Goal: Contribute content

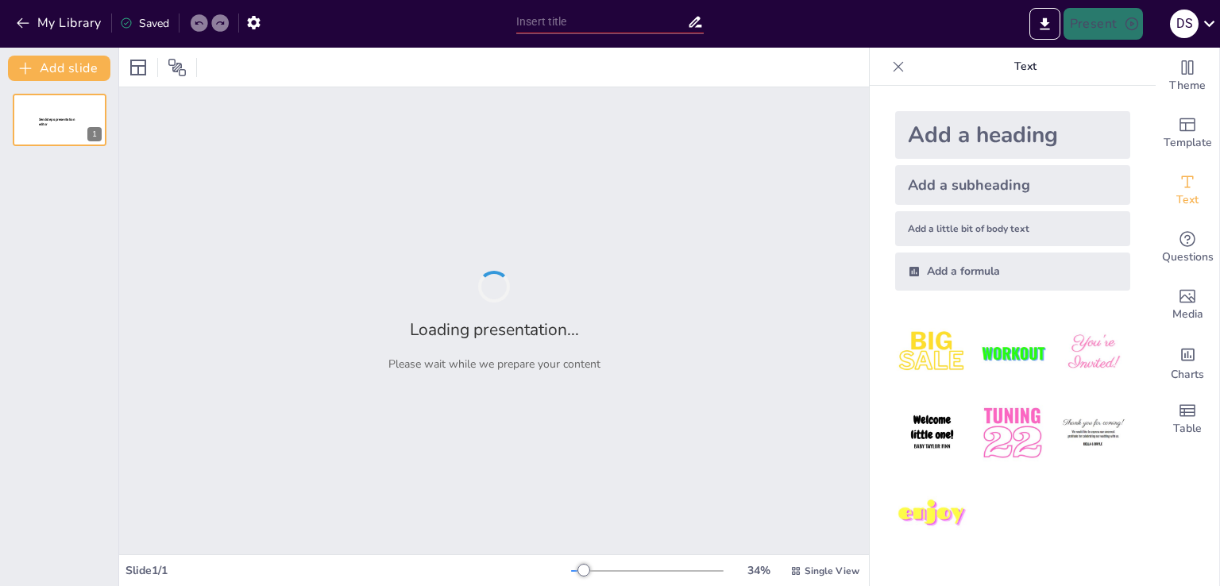
type input "Спадщина Данте: Вплив на літературу, мистецтво та культуру"
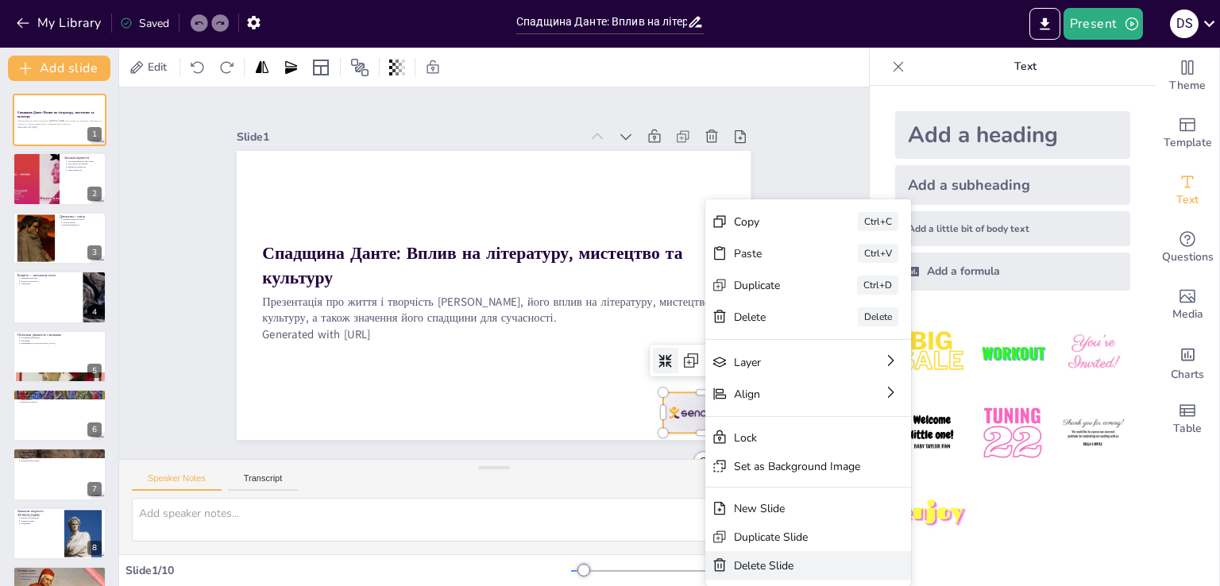
type textarea "[PERSON_NAME], народжений у [DEMOGRAPHIC_DATA], став важливою фігурою в історії…"
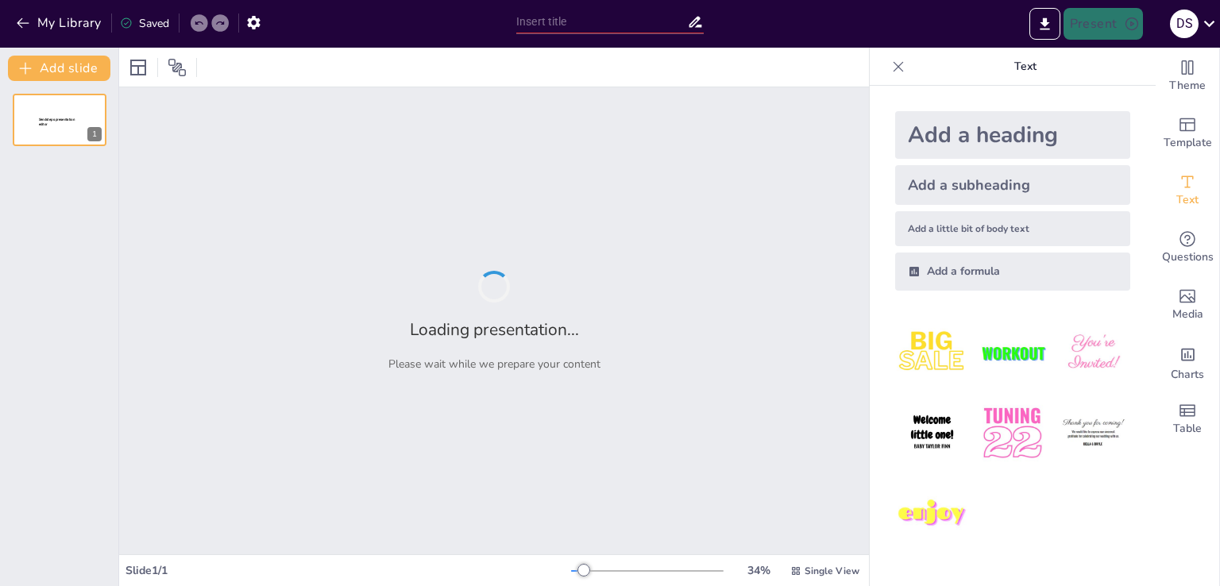
type input "Значення творчості [PERSON_NAME] в контексті італійської літератури та культури"
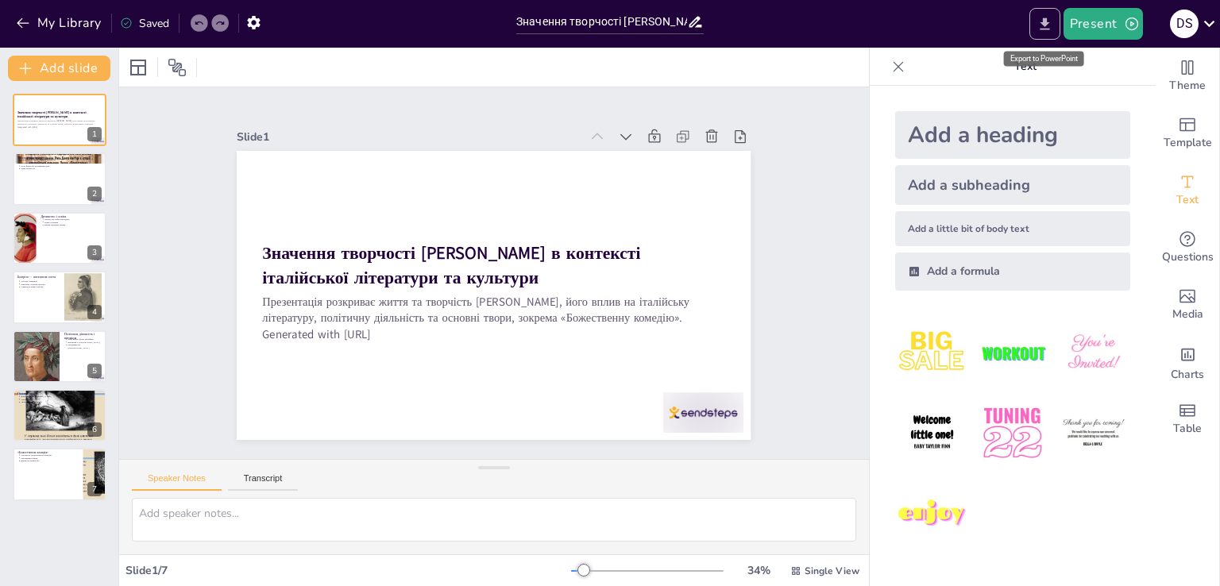
click at [1039, 30] on icon "Export to PowerPoint" at bounding box center [1044, 24] width 17 height 17
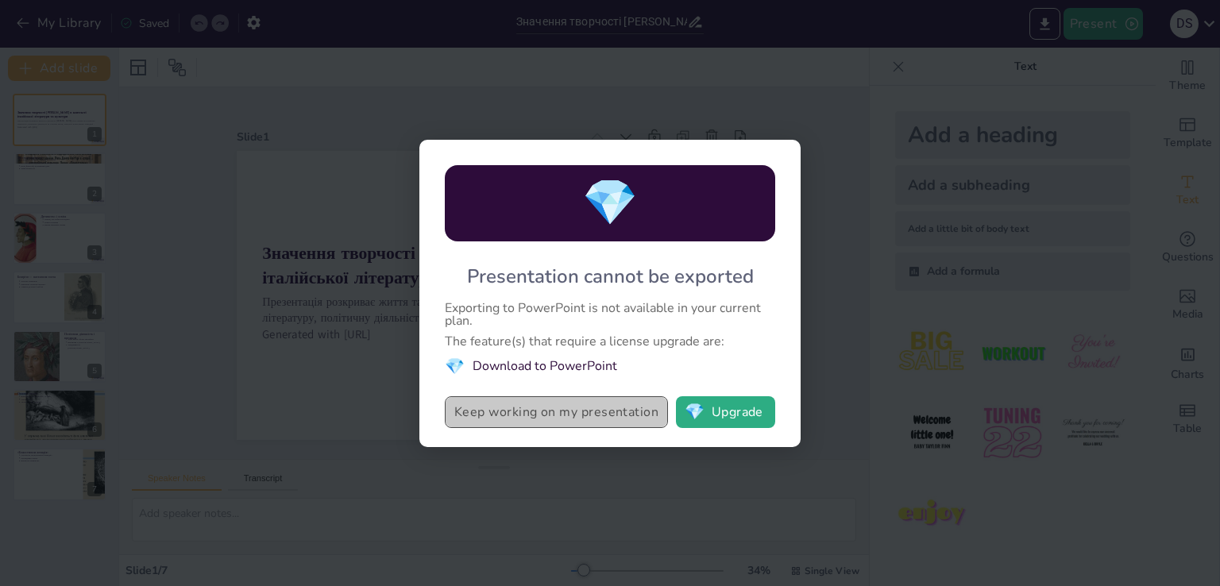
click at [534, 413] on button "Keep working on my presentation" at bounding box center [556, 412] width 223 height 32
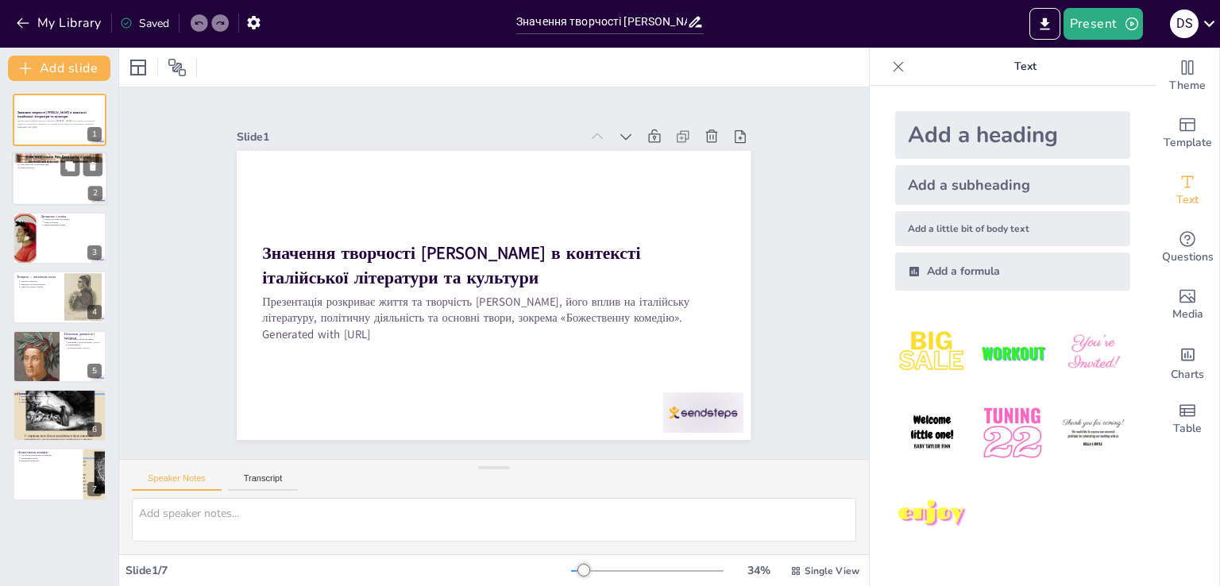
click at [58, 192] on div at bounding box center [59, 179] width 95 height 54
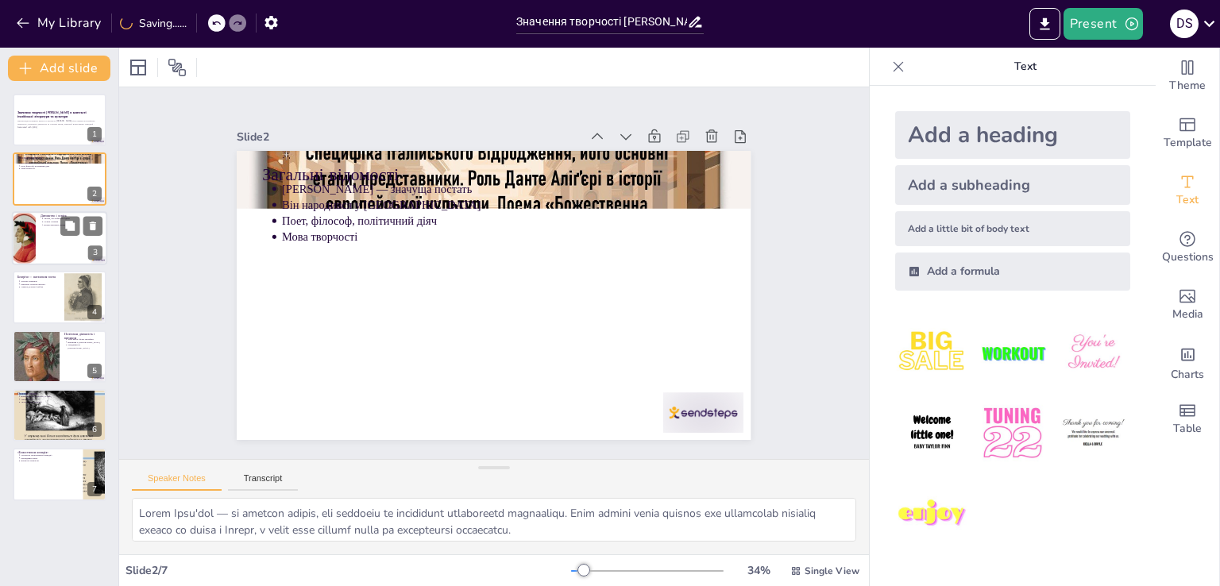
click at [54, 226] on div at bounding box center [59, 238] width 95 height 54
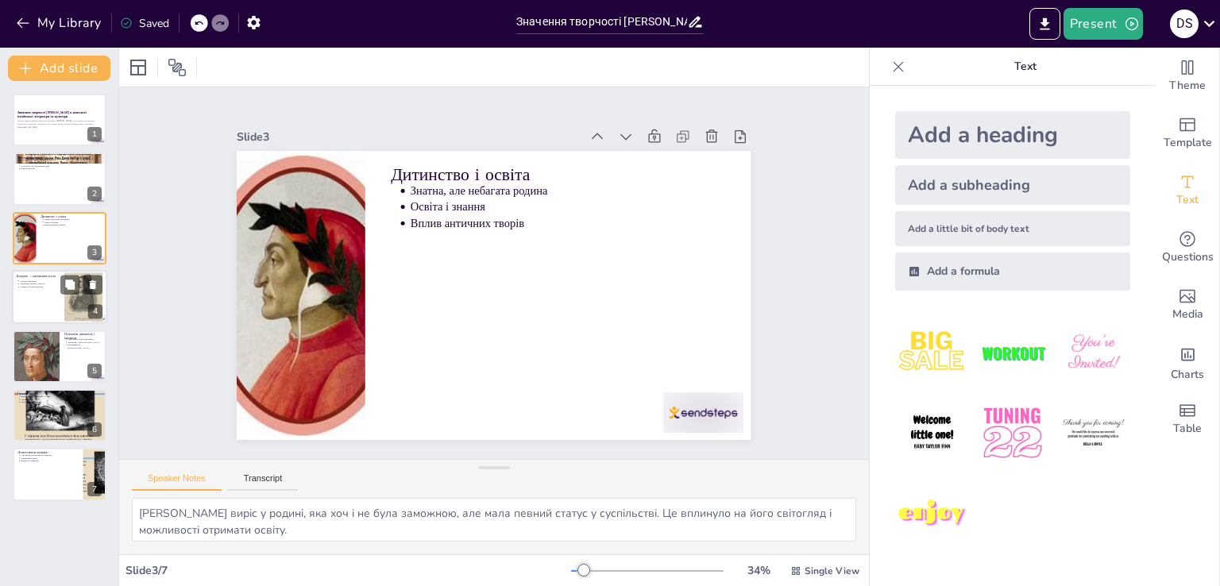
click at [49, 286] on p "Символ духовної любові" at bounding box center [40, 287] width 40 height 3
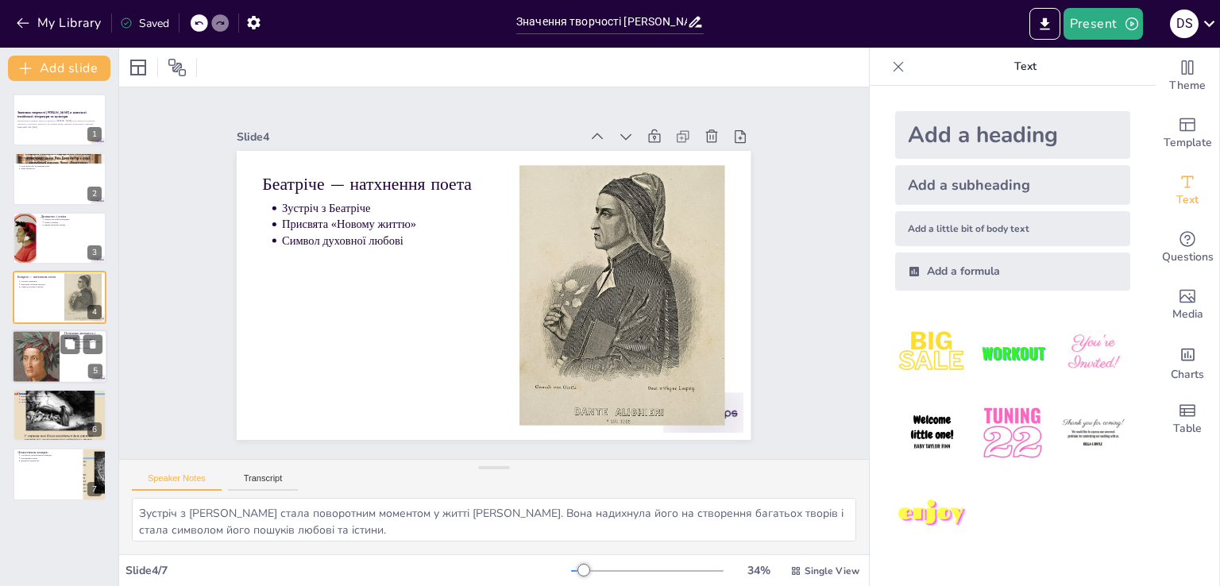
click at [56, 351] on div at bounding box center [35, 357] width 102 height 54
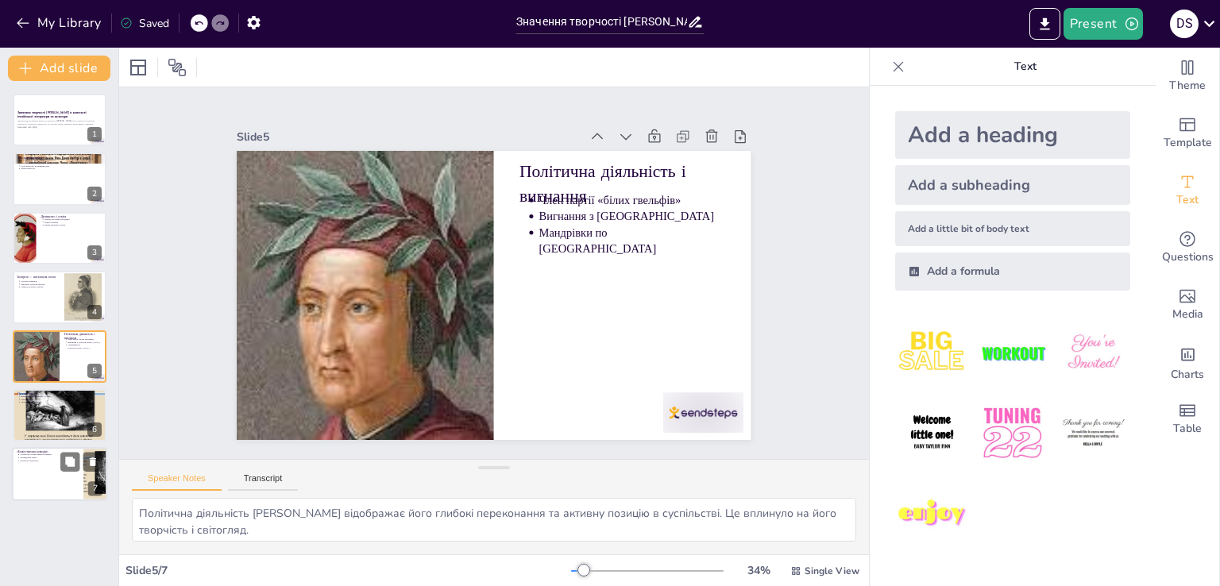
click at [41, 474] on div at bounding box center [59, 475] width 95 height 54
type textarea "Структура твору дозволяє глибше зрозуміти філософські та моральні питання, які …"
